Goal: Find specific page/section: Find specific page/section

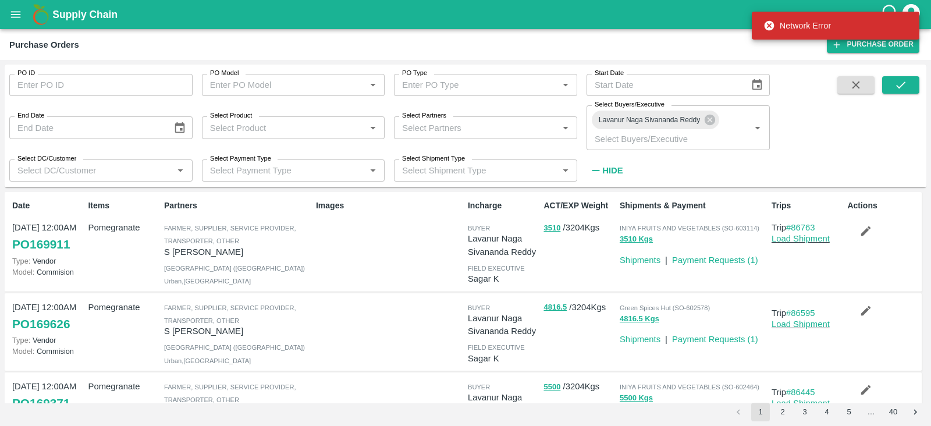
click at [859, 233] on icon "button" at bounding box center [865, 231] width 13 height 13
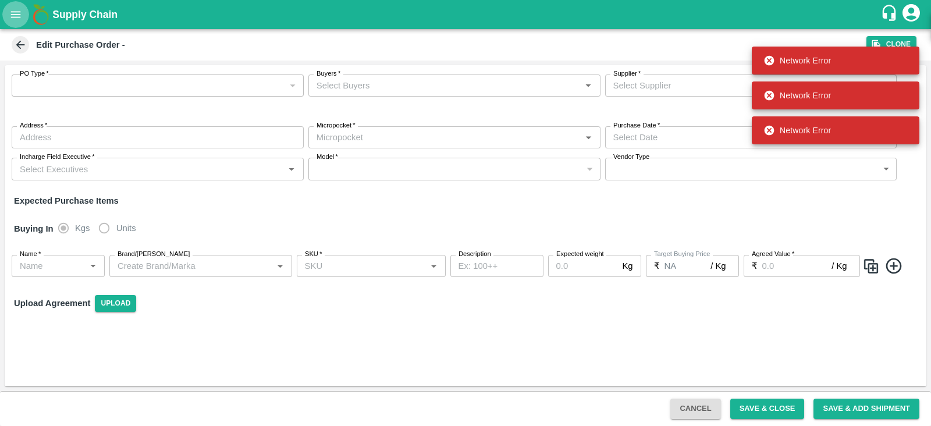
click at [19, 16] on icon "open drawer" at bounding box center [15, 14] width 13 height 13
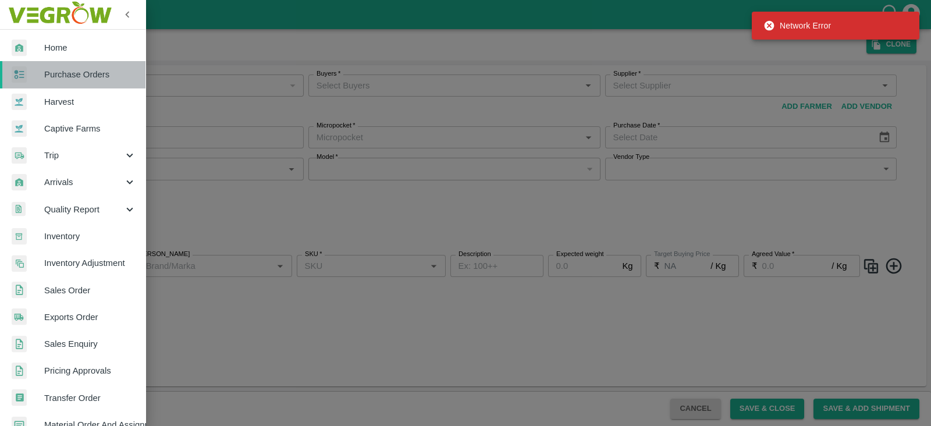
click at [106, 77] on span "Purchase Orders" at bounding box center [90, 74] width 92 height 13
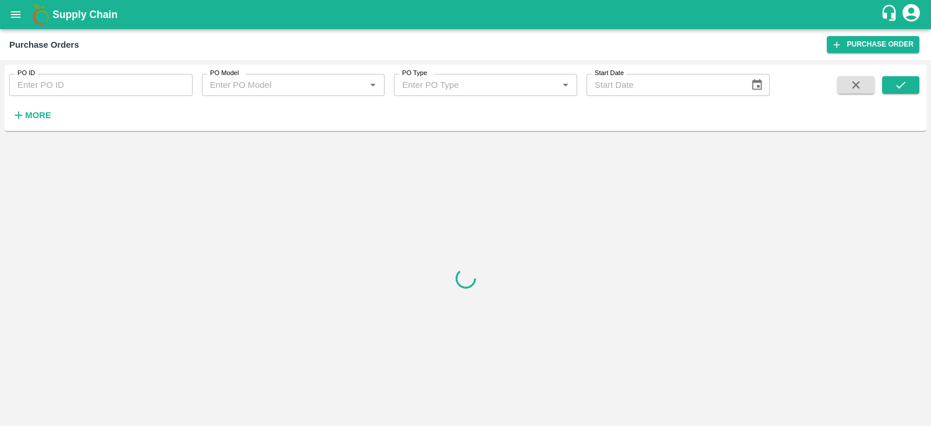
click at [44, 113] on strong "More" at bounding box center [38, 115] width 26 height 9
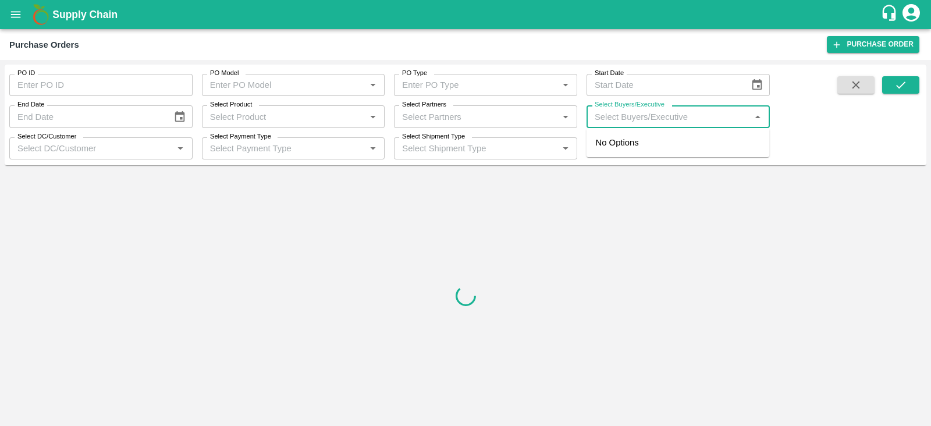
click at [703, 113] on input "Select Buyers/Executive" at bounding box center [668, 116] width 157 height 15
